Goal: Task Accomplishment & Management: Use online tool/utility

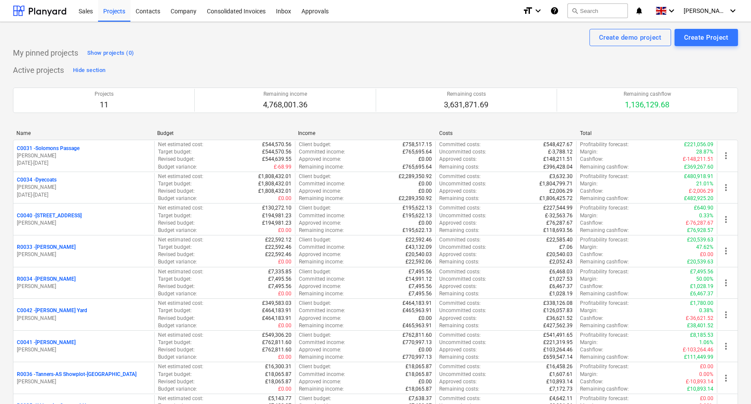
click at [347, 60] on div "My pinned projects Show projects (0) Active projects Hide section Projects 11 R…" at bounding box center [375, 299] width 725 height 506
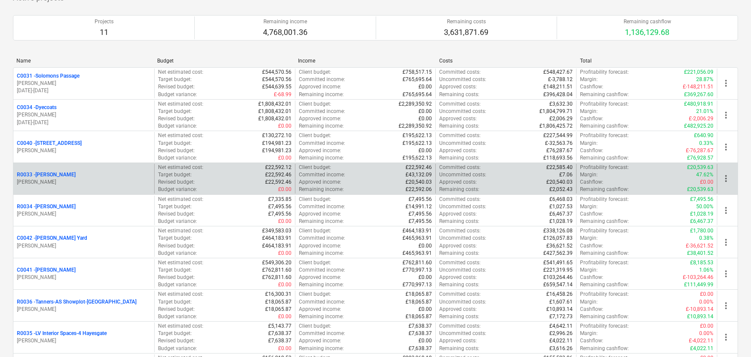
scroll to position [78, 0]
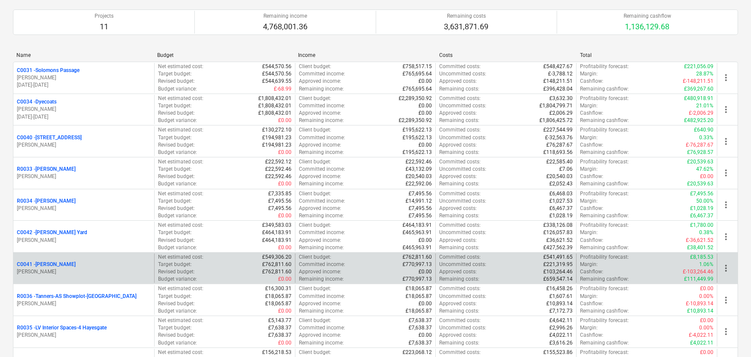
click at [44, 263] on p "C0041 - Rufus" at bounding box center [46, 264] width 59 height 7
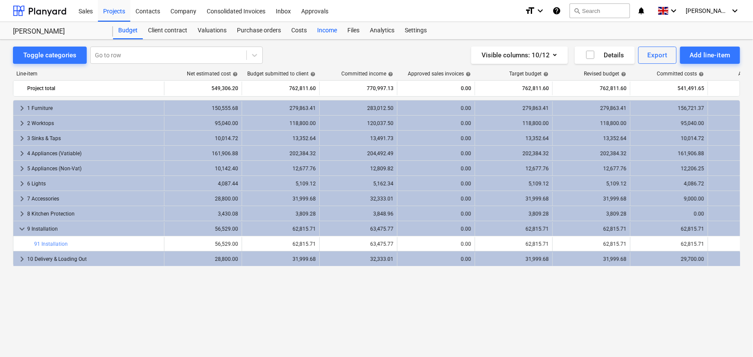
click at [330, 30] on div "Income" at bounding box center [327, 30] width 30 height 17
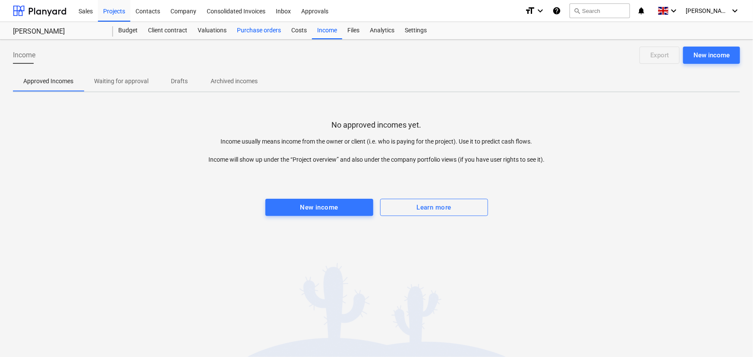
click at [281, 32] on div "Purchase orders" at bounding box center [259, 30] width 54 height 17
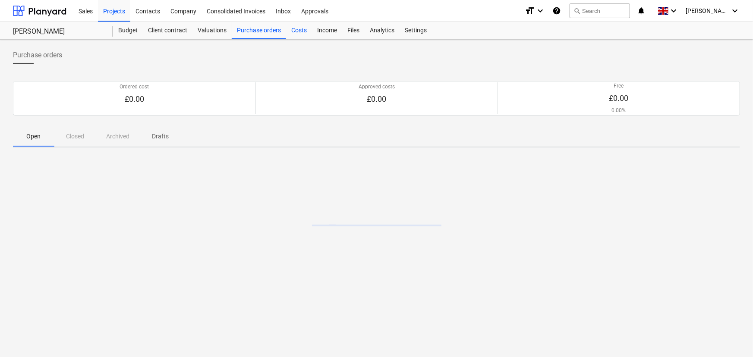
click at [304, 32] on div "Costs" at bounding box center [299, 30] width 26 height 17
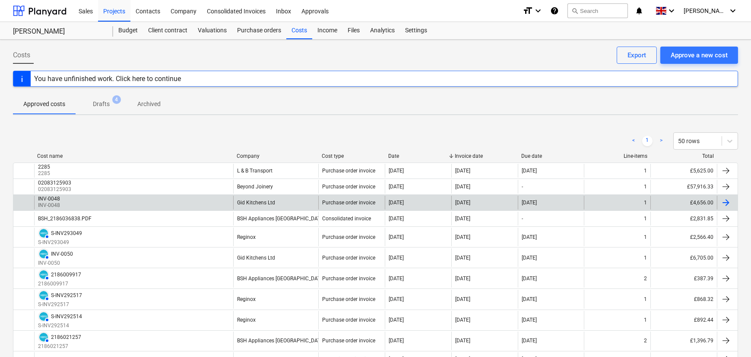
click at [159, 203] on div "INV-0048 INV-0048" at bounding box center [133, 203] width 199 height 14
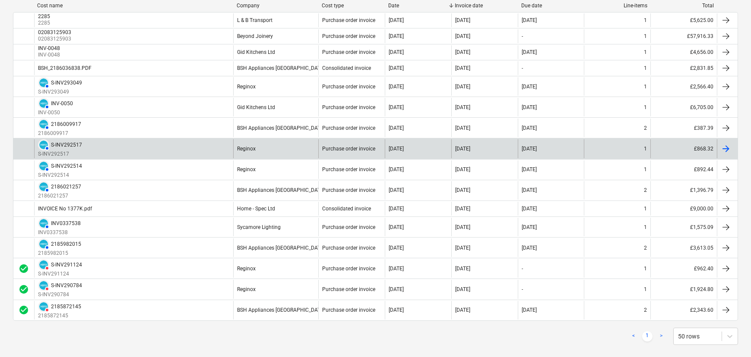
scroll to position [157, 0]
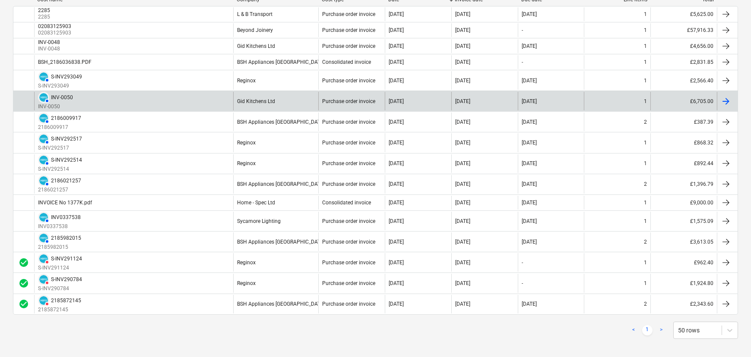
click at [285, 101] on div "Gid Kitchens Ltd" at bounding box center [275, 101] width 85 height 19
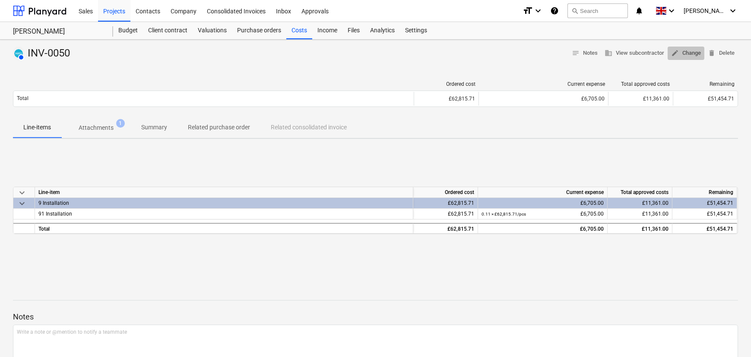
click at [690, 51] on span "edit Change" at bounding box center [686, 53] width 30 height 10
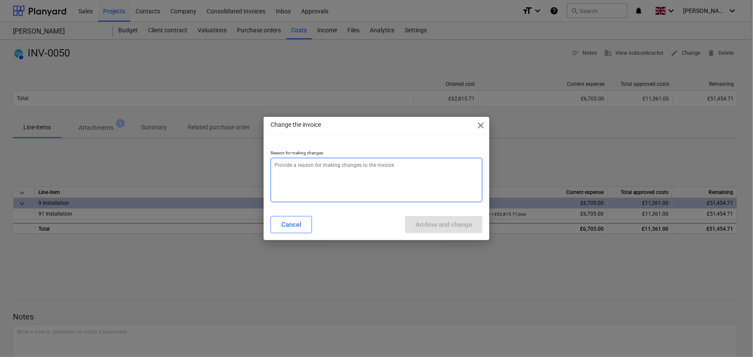
click at [386, 169] on textarea at bounding box center [377, 180] width 212 height 44
type textarea "x"
type textarea "a"
type textarea "x"
type textarea "am"
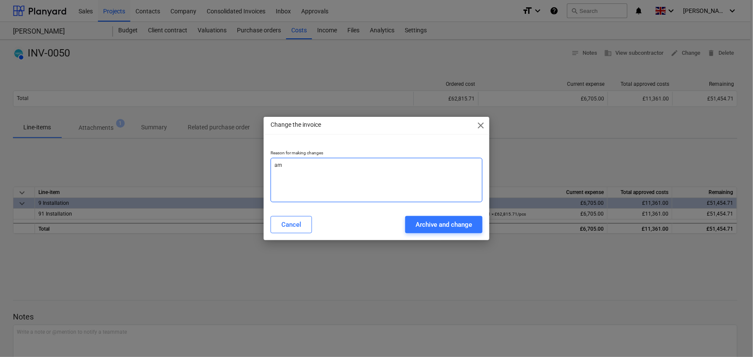
type textarea "x"
type textarea "ame"
type textarea "x"
type textarea "amen"
type textarea "x"
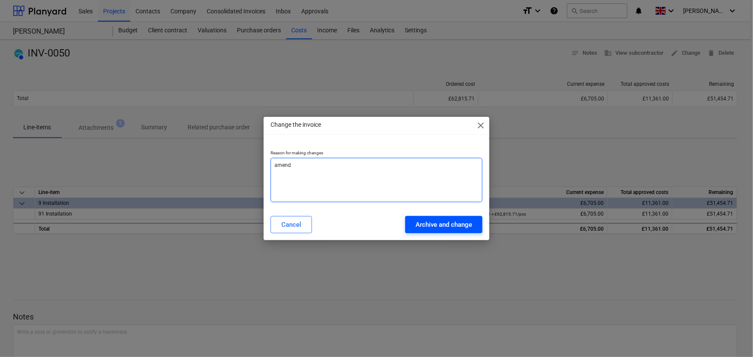
type textarea "amend"
click at [416, 223] on div "Archive and change" at bounding box center [444, 224] width 57 height 11
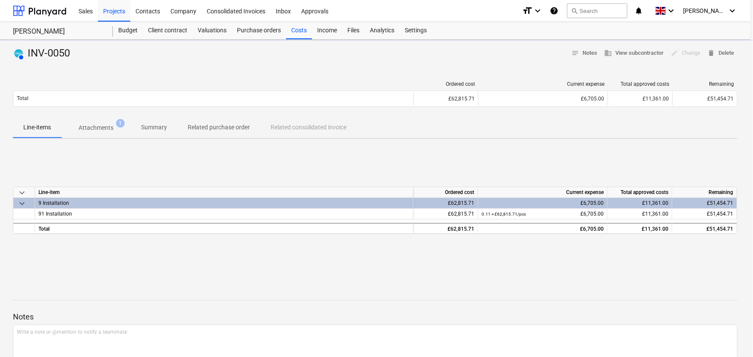
type textarea "x"
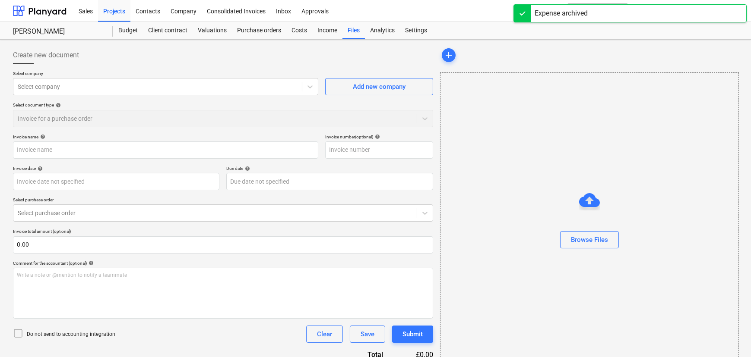
type input "INV-0050"
type input "15 Aug 2025"
type input "31 Aug 2025"
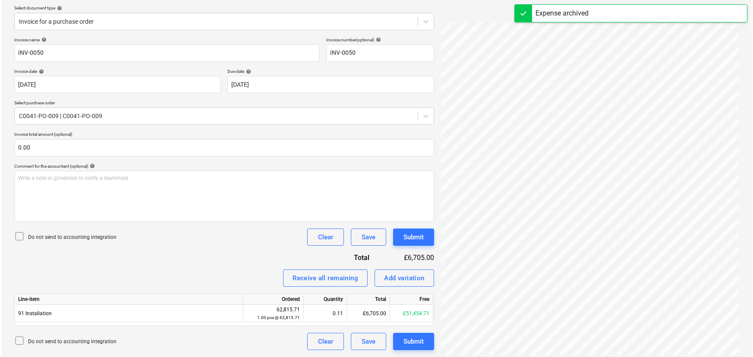
scroll to position [102, 0]
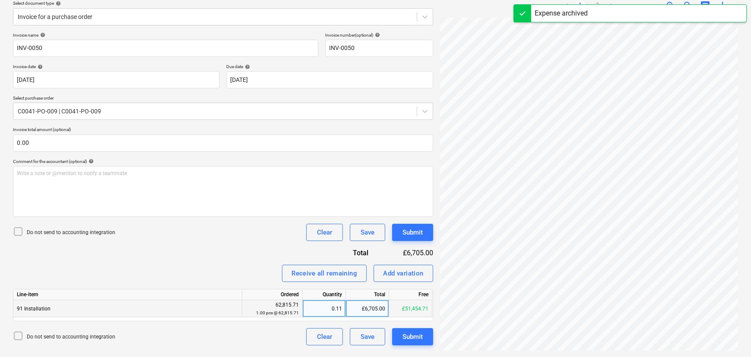
click at [376, 311] on div "£6,705.00" at bounding box center [367, 308] width 43 height 17
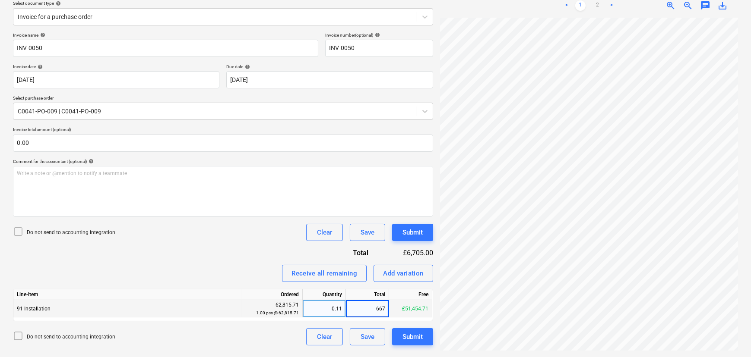
type input "6675"
drag, startPoint x: 170, startPoint y: 265, endPoint x: 113, endPoint y: 263, distance: 57.0
click at [167, 265] on div "Receive all remaining Add variation" at bounding box center [223, 273] width 420 height 17
click at [70, 232] on p "Do not send to accounting integration" at bounding box center [71, 232] width 88 height 7
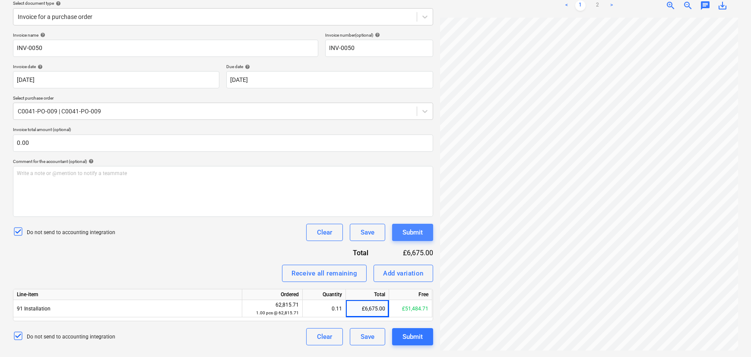
click at [410, 236] on div "Submit" at bounding box center [412, 232] width 20 height 11
